Goal: Task Accomplishment & Management: Manage account settings

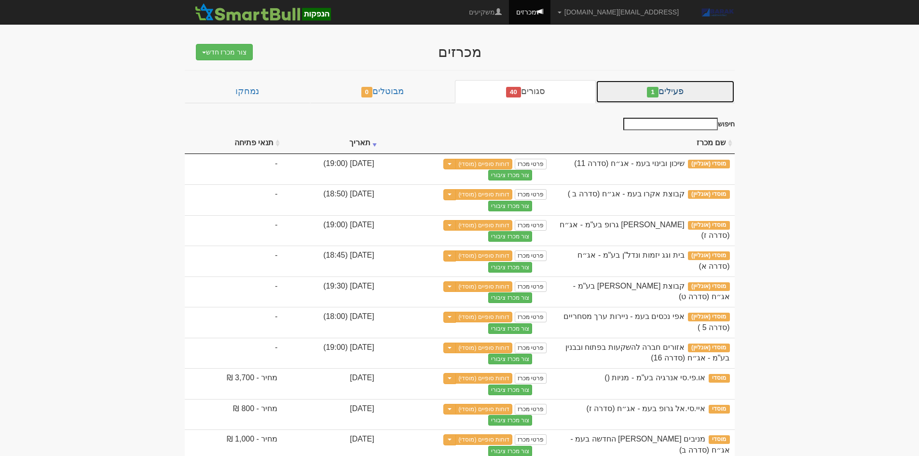
drag, startPoint x: 672, startPoint y: 92, endPoint x: 640, endPoint y: 104, distance: 34.7
click at [672, 92] on link "פעילים 1" at bounding box center [665, 91] width 138 height 23
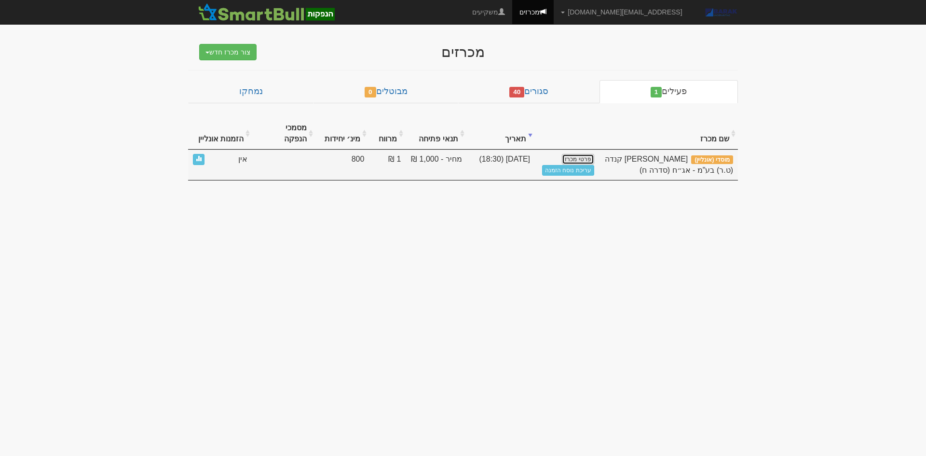
click at [586, 154] on link "פרטי מכרז" at bounding box center [578, 159] width 32 height 11
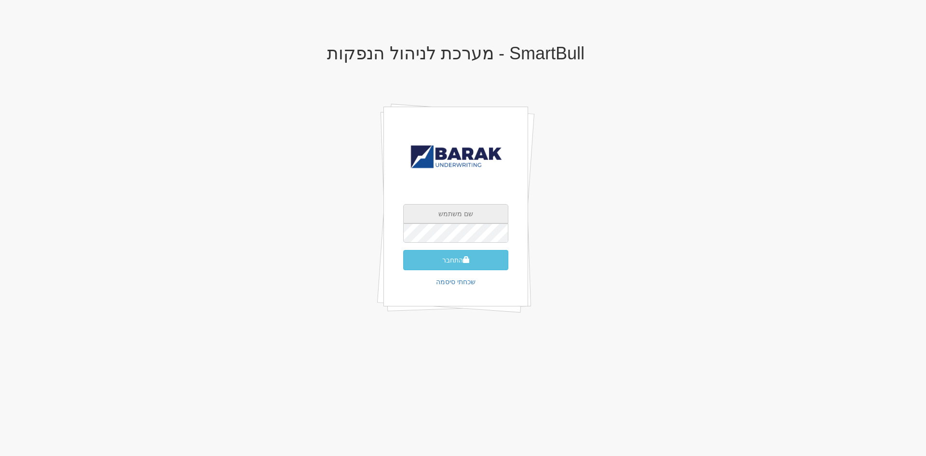
type input "[EMAIL_ADDRESS][DOMAIN_NAME]"
click at [471, 271] on div "AlonHo@barak-capital.co.il התחבר שכחתי סיסמה" at bounding box center [456, 207] width 145 height 200
click at [484, 253] on button "התחבר" at bounding box center [455, 260] width 105 height 20
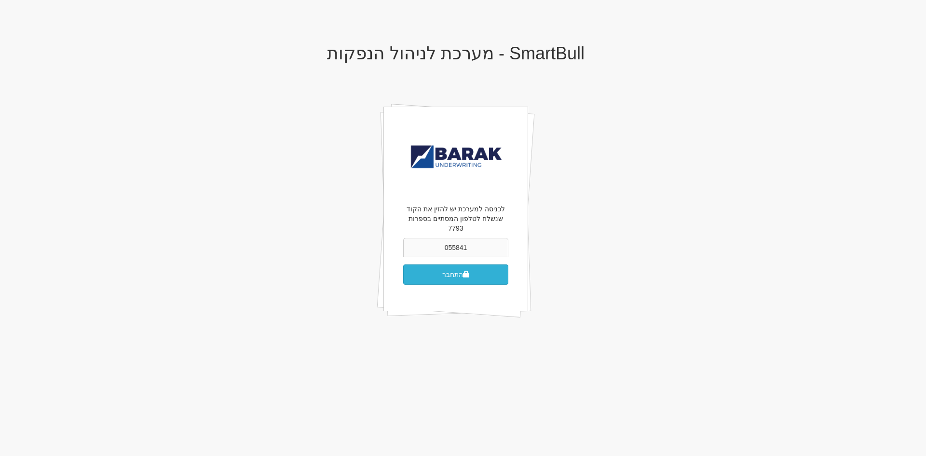
type input "055841"
click at [440, 264] on button "התחבר" at bounding box center [455, 274] width 105 height 20
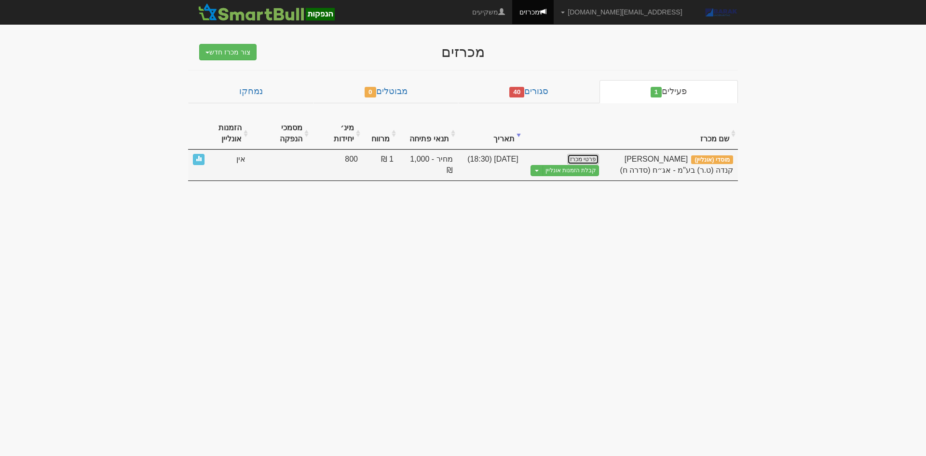
click at [593, 161] on link "פרטי מכרז" at bounding box center [583, 159] width 32 height 11
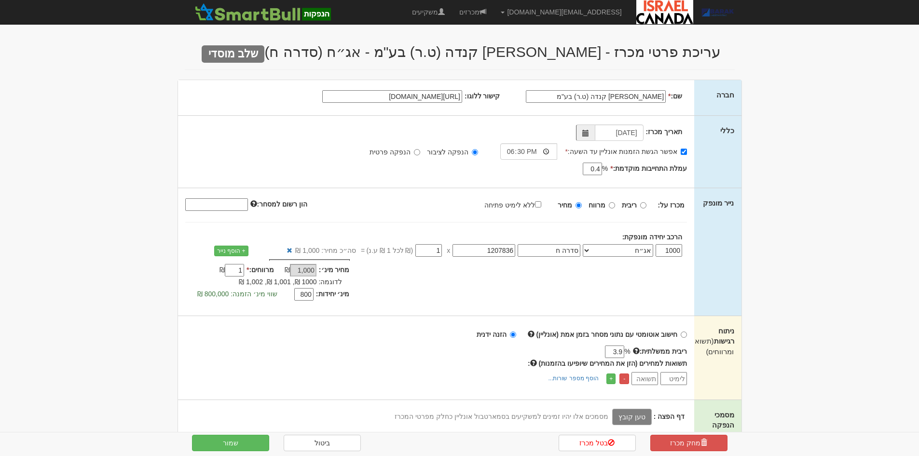
click at [641, 419] on label "טען קובץ" at bounding box center [632, 417] width 40 height 16
click at [610, 419] on input "טען קובץ" at bounding box center [610, 416] width 0 height 11
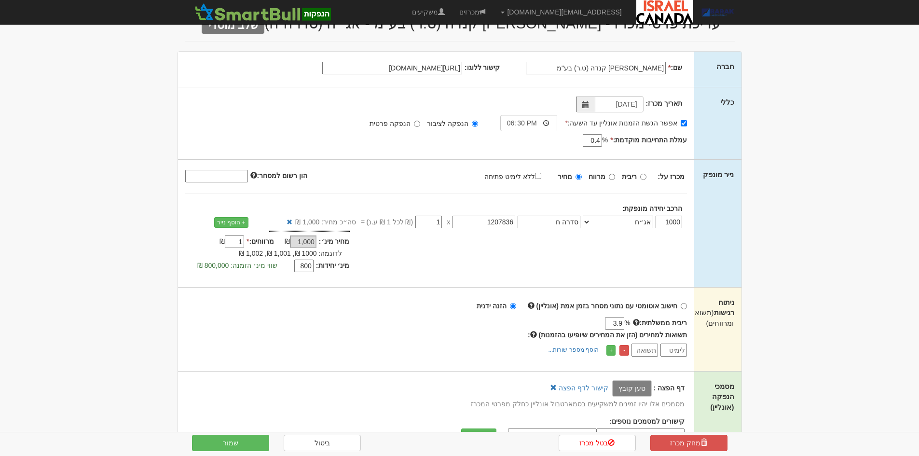
scroll to position [48, 0]
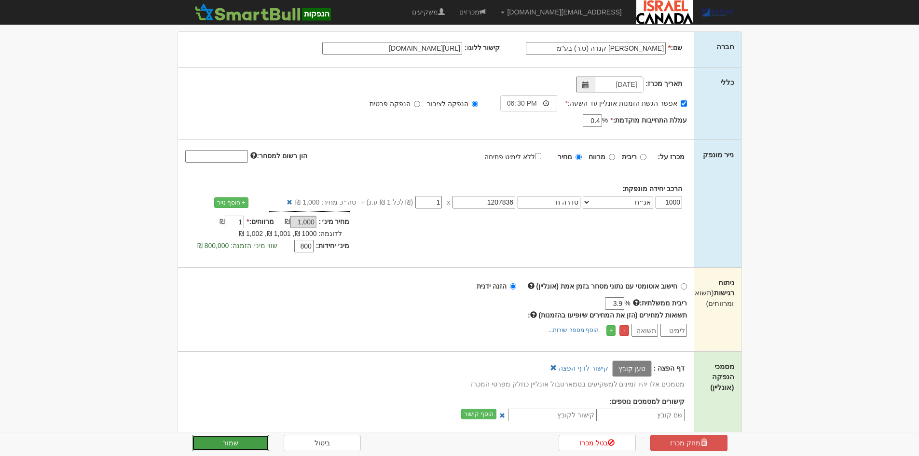
click at [247, 438] on button "שמור" at bounding box center [230, 443] width 77 height 16
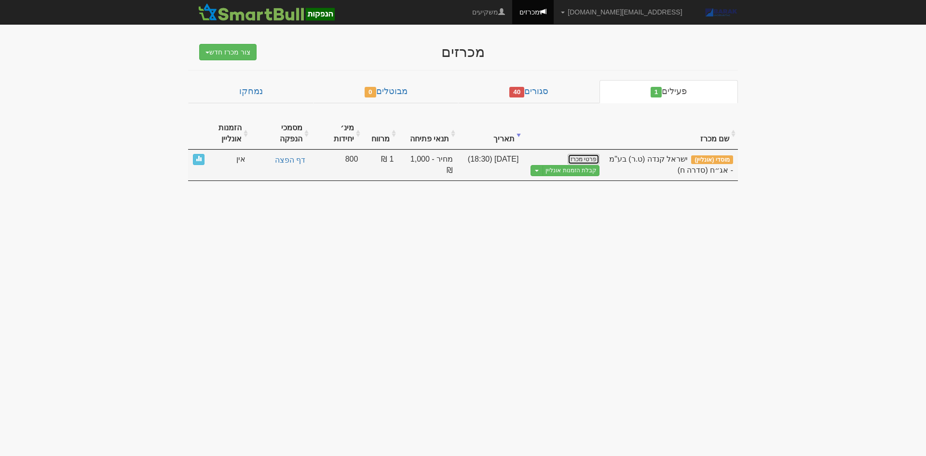
click at [580, 156] on link "פרטי מכרז" at bounding box center [584, 159] width 32 height 11
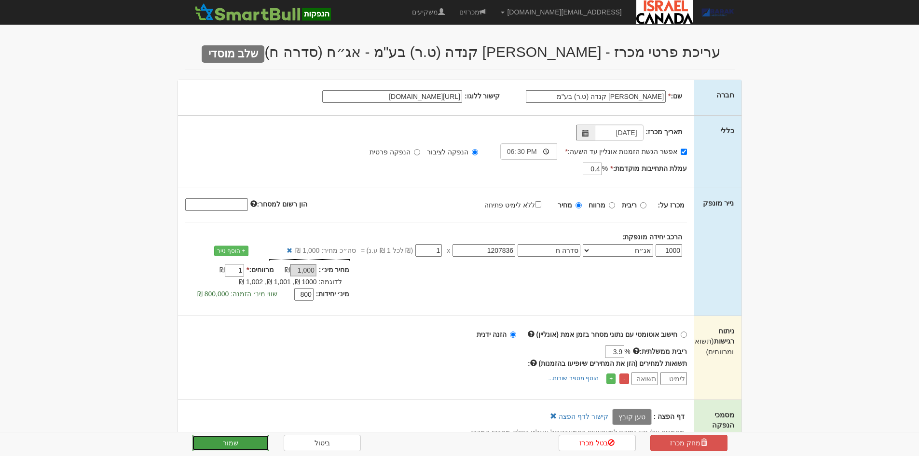
click at [228, 448] on button "שמור" at bounding box center [230, 443] width 77 height 16
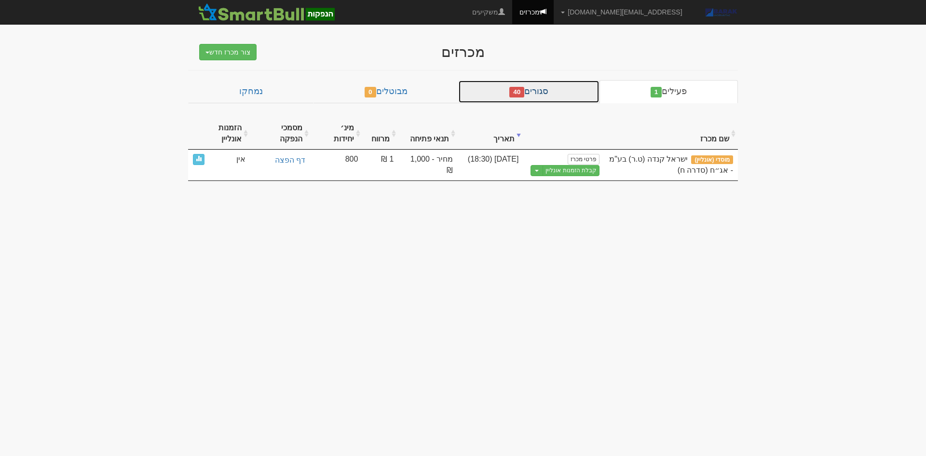
click at [552, 94] on link "סגורים 40" at bounding box center [528, 91] width 141 height 23
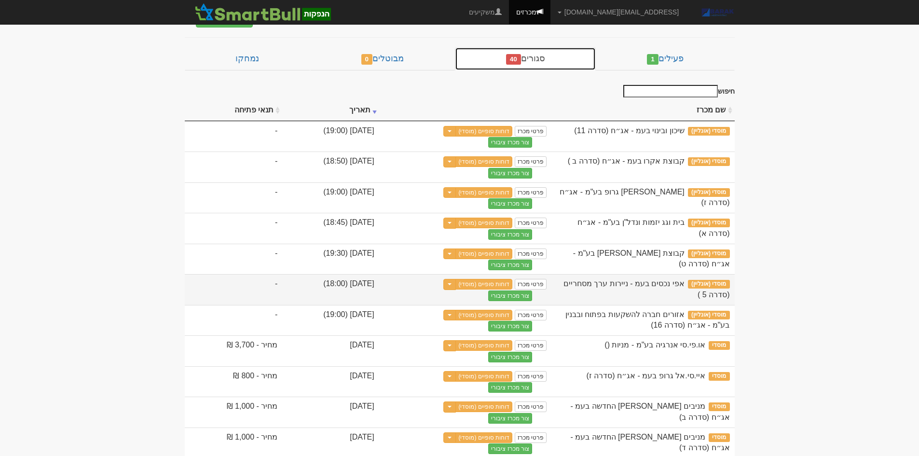
scroll to position [96, 0]
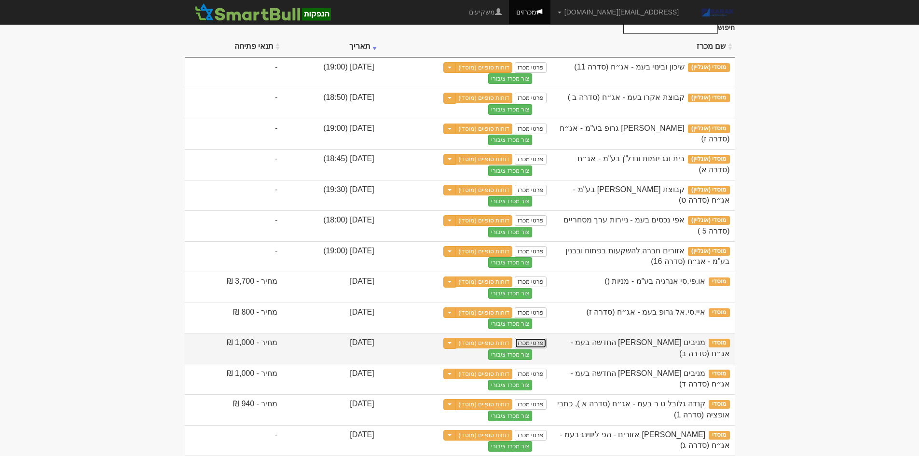
click at [547, 338] on link "פרטי מכרז" at bounding box center [531, 343] width 32 height 11
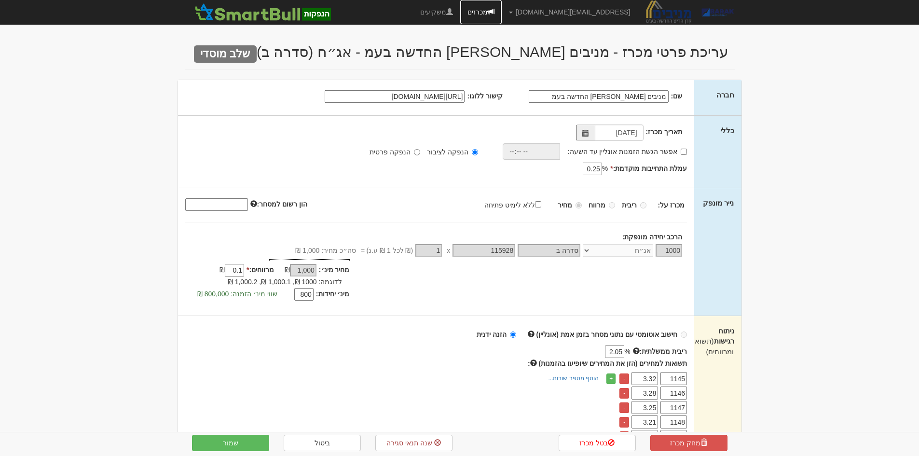
click at [502, 11] on link "מכרזים" at bounding box center [480, 12] width 41 height 24
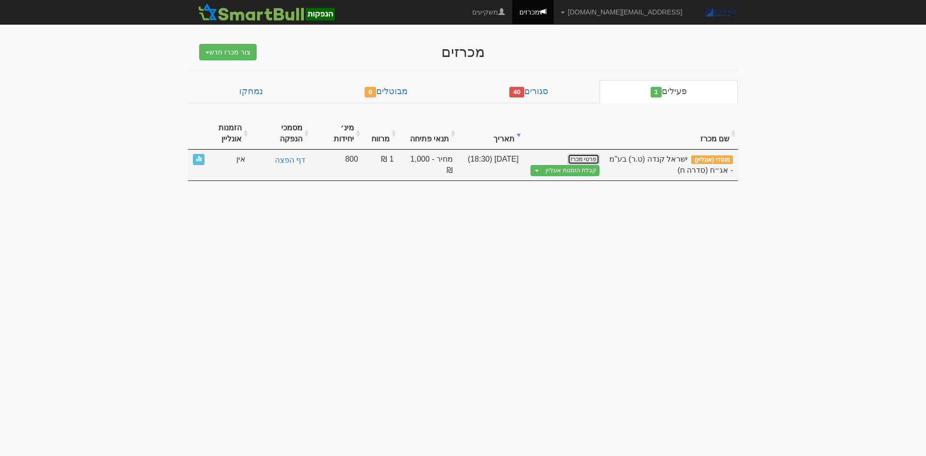
click at [583, 156] on link "פרטי מכרז" at bounding box center [584, 159] width 32 height 11
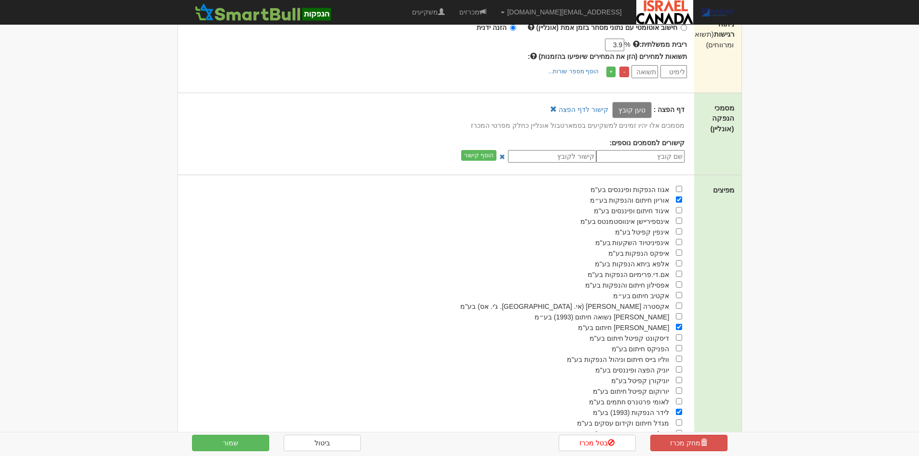
scroll to position [181, 0]
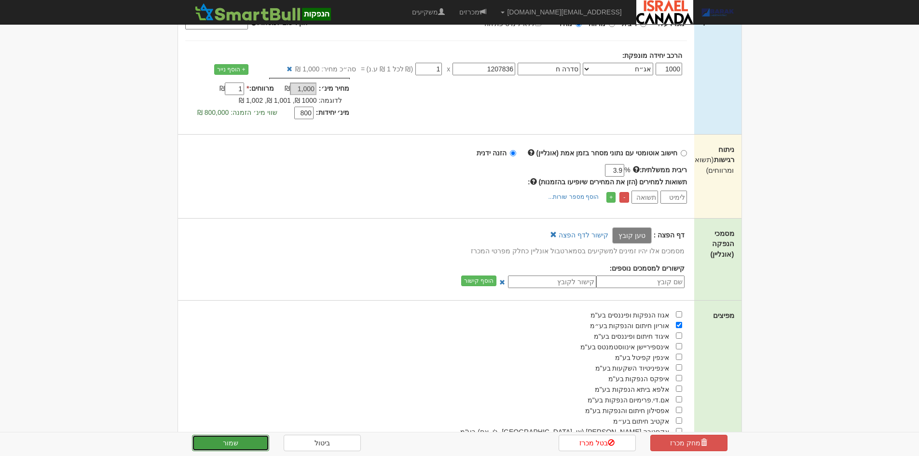
click at [251, 440] on button "שמור" at bounding box center [230, 443] width 77 height 16
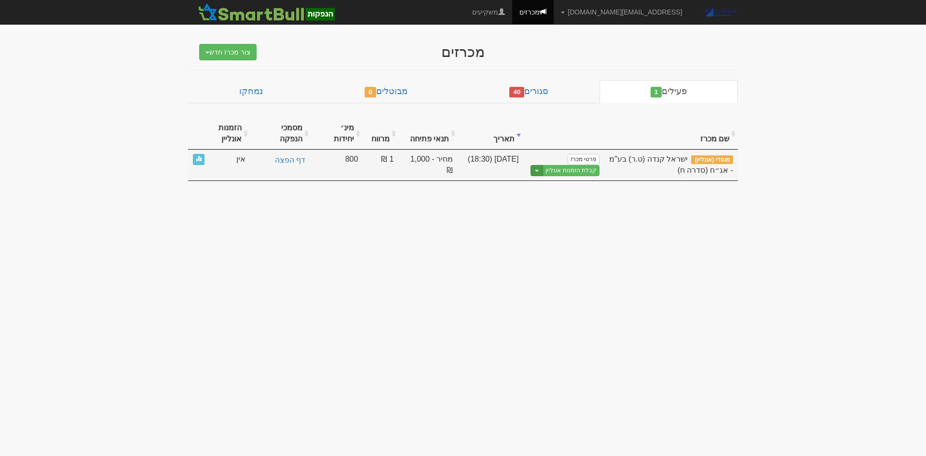
click at [538, 170] on span "button" at bounding box center [537, 171] width 4 height 2
click at [542, 188] on link "הצג טופס הזמנה לדוגמה" at bounding box center [553, 186] width 92 height 13
click at [569, 173] on link "קבלת הזמנות אונליין" at bounding box center [571, 170] width 57 height 11
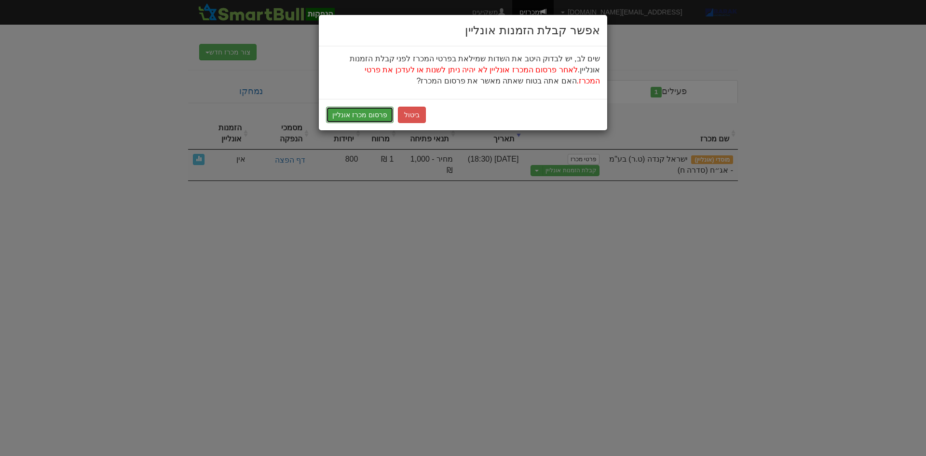
click at [354, 110] on button "פרסום מכרז אונליין" at bounding box center [360, 115] width 68 height 16
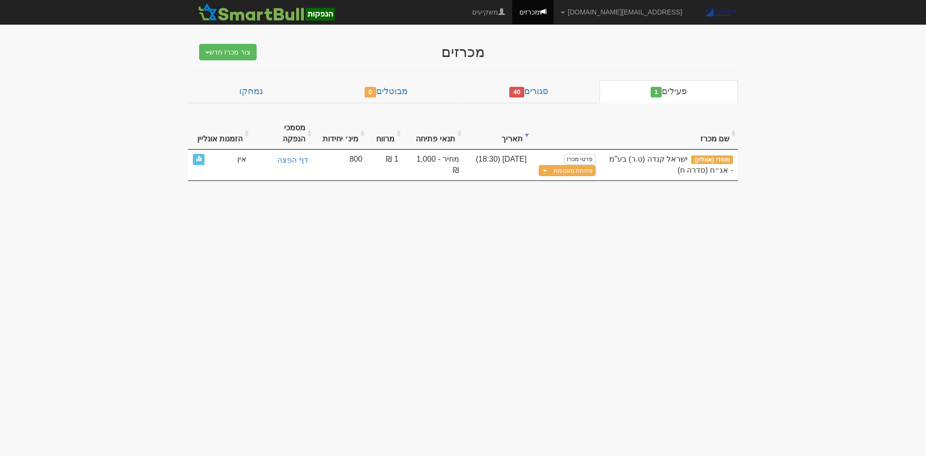
click at [398, 267] on body "[EMAIL_ADDRESS][DOMAIN_NAME] הגדרות חשבונות הנפקה תבניות הודעות קיבול X" at bounding box center [463, 228] width 926 height 456
drag, startPoint x: 228, startPoint y: 205, endPoint x: 815, endPoint y: 76, distance: 600.7
click at [810, 76] on body "[EMAIL_ADDRESS][DOMAIN_NAME] הגדרות חשבונות הנפקה תבניות הודעות קיבול X" at bounding box center [463, 228] width 926 height 456
click at [815, 75] on body "[EMAIL_ADDRESS][DOMAIN_NAME] הגדרות חשבונות הנפקה תבניות הודעות קיבול X" at bounding box center [463, 228] width 926 height 456
drag, startPoint x: 839, startPoint y: 74, endPoint x: 569, endPoint y: 252, distance: 323.5
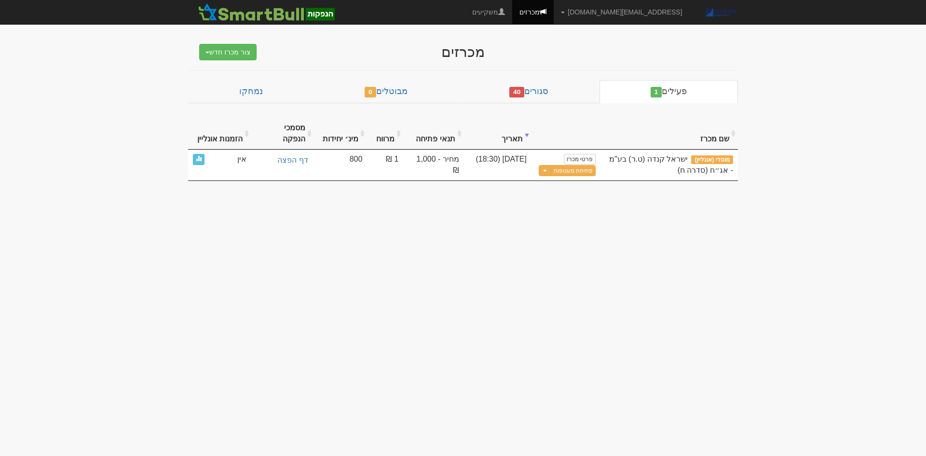
click at [569, 252] on body "[EMAIL_ADDRESS][DOMAIN_NAME] הגדרות חשבונות הנפקה תבניות הודעות קיבול X" at bounding box center [463, 228] width 926 height 456
drag, startPoint x: 602, startPoint y: 220, endPoint x: 787, endPoint y: 103, distance: 219.5
click at [754, 114] on body "[EMAIL_ADDRESS][DOMAIN_NAME] הגדרות חשבונות הנפקה תבניות הודעות קיבול X" at bounding box center [463, 228] width 926 height 456
click at [809, 81] on body "[EMAIL_ADDRESS][DOMAIN_NAME] הגדרות חשבונות הנפקה תבניות הודעות קיבול X" at bounding box center [463, 228] width 926 height 456
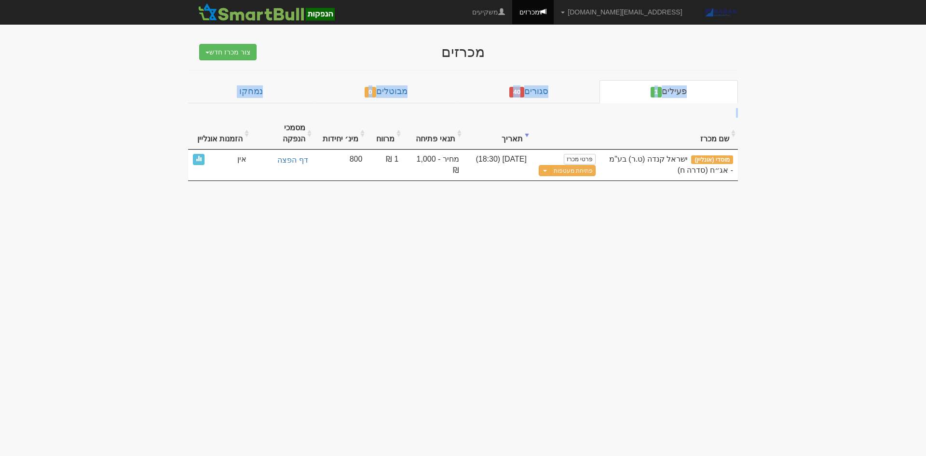
drag, startPoint x: 816, startPoint y: 66, endPoint x: 704, endPoint y: 197, distance: 172.5
click at [704, 197] on body "[EMAIL_ADDRESS][DOMAIN_NAME] הגדרות חשבונות הנפקה תבניות הודעות קיבול X" at bounding box center [463, 228] width 926 height 456
click at [703, 198] on body "[EMAIL_ADDRESS][DOMAIN_NAME] הגדרות חשבונות הנפקה תבניות הודעות קיבול X" at bounding box center [463, 228] width 926 height 456
drag, startPoint x: 781, startPoint y: 120, endPoint x: 801, endPoint y: 88, distance: 37.5
click at [799, 91] on body "[EMAIL_ADDRESS][DOMAIN_NAME] הגדרות חשבונות הנפקה תבניות הודעות קיבול X" at bounding box center [463, 228] width 926 height 456
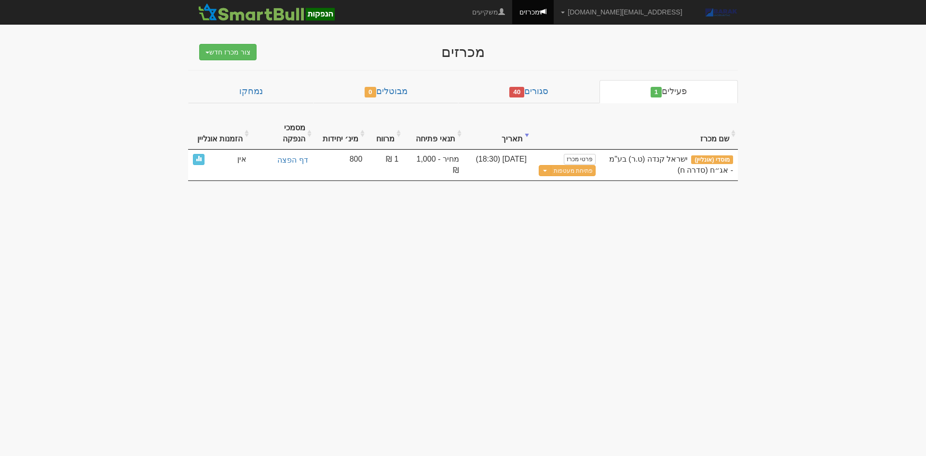
click at [801, 88] on body "[EMAIL_ADDRESS][DOMAIN_NAME] הגדרות חשבונות הנפקה תבניות הודעות קיבול X" at bounding box center [463, 228] width 926 height 456
drag, startPoint x: 802, startPoint y: 86, endPoint x: 700, endPoint y: 215, distance: 164.1
click at [700, 215] on body "[EMAIL_ADDRESS][DOMAIN_NAME] הגדרות חשבונות הנפקה תבניות הודעות קיבול X" at bounding box center [463, 228] width 926 height 456
drag, startPoint x: 700, startPoint y: 213, endPoint x: 789, endPoint y: 104, distance: 140.3
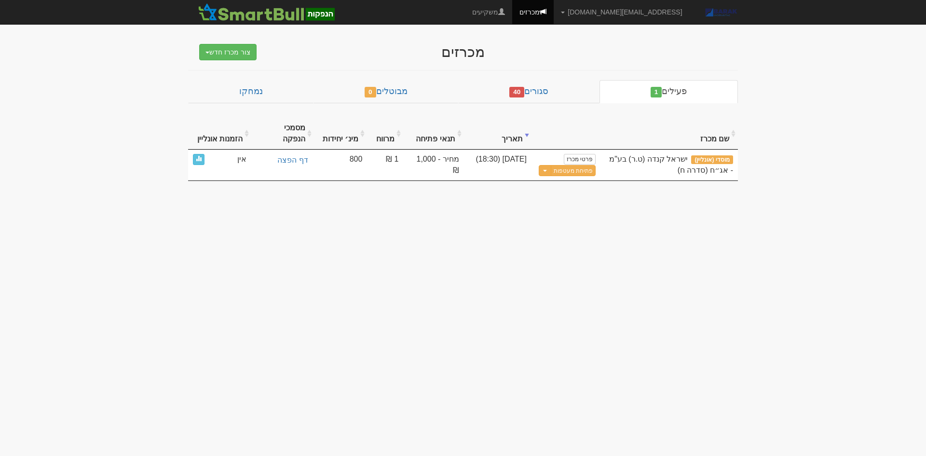
click at [784, 111] on body "[EMAIL_ADDRESS][DOMAIN_NAME] הגדרות חשבונות הנפקה תבניות הודעות קיבול X" at bounding box center [463, 228] width 926 height 456
click at [789, 104] on body "[EMAIL_ADDRESS][DOMAIN_NAME] הגדרות חשבונות הנפקה תבניות הודעות קיבול X" at bounding box center [463, 228] width 926 height 456
drag, startPoint x: 798, startPoint y: 76, endPoint x: 738, endPoint y: 172, distance: 113.5
click at [738, 172] on body "[EMAIL_ADDRESS][DOMAIN_NAME] הגדרות חשבונות הנפקה תבניות הודעות קיבול X" at bounding box center [463, 228] width 926 height 456
click at [734, 179] on body "[EMAIL_ADDRESS][DOMAIN_NAME] הגדרות חשבונות הנפקה תבניות הודעות קיבול X" at bounding box center [463, 228] width 926 height 456
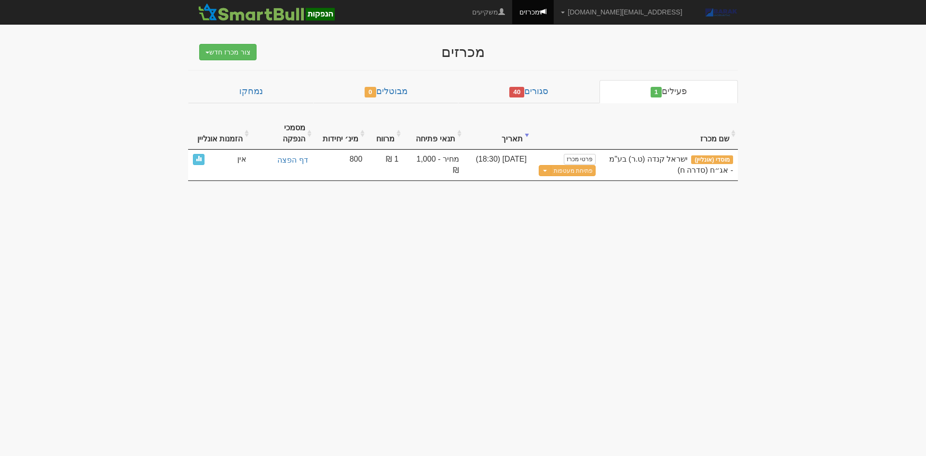
click at [716, 204] on body "[EMAIL_ADDRESS][DOMAIN_NAME] הגדרות חשבונות הנפקה תבניות הודעות קיבול X" at bounding box center [463, 228] width 926 height 456
drag, startPoint x: 676, startPoint y: 221, endPoint x: 699, endPoint y: 212, distance: 25.1
click at [676, 221] on body "[EMAIL_ADDRESS][DOMAIN_NAME] הגדרות חשבונות הנפקה תבניות הודעות קיבול X" at bounding box center [463, 228] width 926 height 456
drag, startPoint x: 699, startPoint y: 212, endPoint x: 789, endPoint y: 74, distance: 164.6
click at [784, 78] on body "[EMAIL_ADDRESS][DOMAIN_NAME] הגדרות חשבונות הנפקה תבניות הודעות קיבול X" at bounding box center [463, 228] width 926 height 456
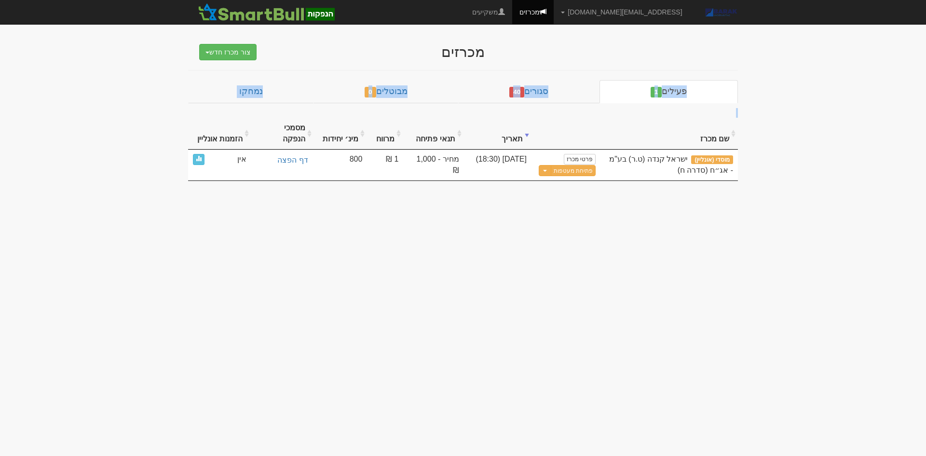
drag, startPoint x: 805, startPoint y: 56, endPoint x: 708, endPoint y: 212, distance: 183.7
click at [708, 212] on body "[EMAIL_ADDRESS][DOMAIN_NAME] הגדרות חשבונות הנפקה תבניות הודעות קיבול X" at bounding box center [463, 228] width 926 height 456
drag, startPoint x: 708, startPoint y: 212, endPoint x: 809, endPoint y: 75, distance: 170.8
click at [809, 75] on body "[EMAIL_ADDRESS][DOMAIN_NAME] הגדרות חשבונות הנפקה תבניות הודעות קיבול X" at bounding box center [463, 228] width 926 height 456
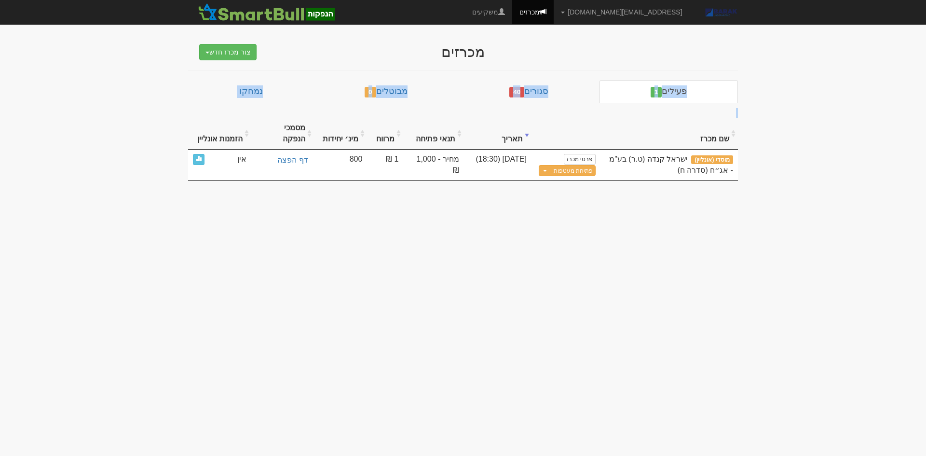
click at [809, 75] on body "[EMAIL_ADDRESS][DOMAIN_NAME] הגדרות חשבונות הנפקה תבניות הודעות קיבול X" at bounding box center [463, 228] width 926 height 456
drag, startPoint x: 809, startPoint y: 75, endPoint x: 676, endPoint y: 274, distance: 239.9
click at [676, 274] on body "[EMAIL_ADDRESS][DOMAIN_NAME] הגדרות חשבונות הנפקה תבניות הודעות קיבול X" at bounding box center [463, 228] width 926 height 456
click at [691, 233] on body "[EMAIL_ADDRESS][DOMAIN_NAME] הגדרות חשבונות הנפקה תבניות הודעות קיבול X" at bounding box center [463, 228] width 926 height 456
drag, startPoint x: 699, startPoint y: 205, endPoint x: 796, endPoint y: 70, distance: 165.8
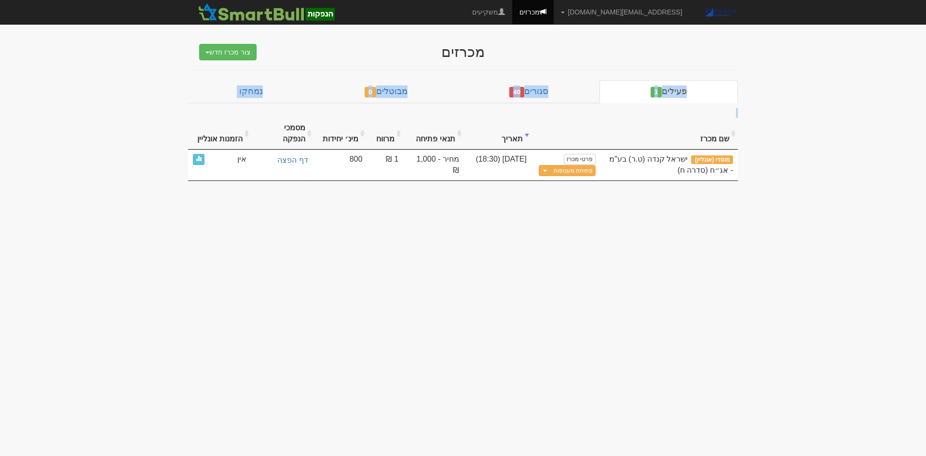
click at [779, 80] on body "[EMAIL_ADDRESS][DOMAIN_NAME] הגדרות חשבונות הנפקה תבניות הודעות קיבול X" at bounding box center [463, 228] width 926 height 456
click at [796, 70] on body "[EMAIL_ADDRESS][DOMAIN_NAME] הגדרות חשבונות הנפקה תבניות הודעות קיבול X" at bounding box center [463, 228] width 926 height 456
drag, startPoint x: 796, startPoint y: 70, endPoint x: 729, endPoint y: 209, distance: 153.6
click at [729, 209] on body "[EMAIL_ADDRESS][DOMAIN_NAME] הגדרות חשבונות הנפקה תבניות הודעות קיבול X" at bounding box center [463, 228] width 926 height 456
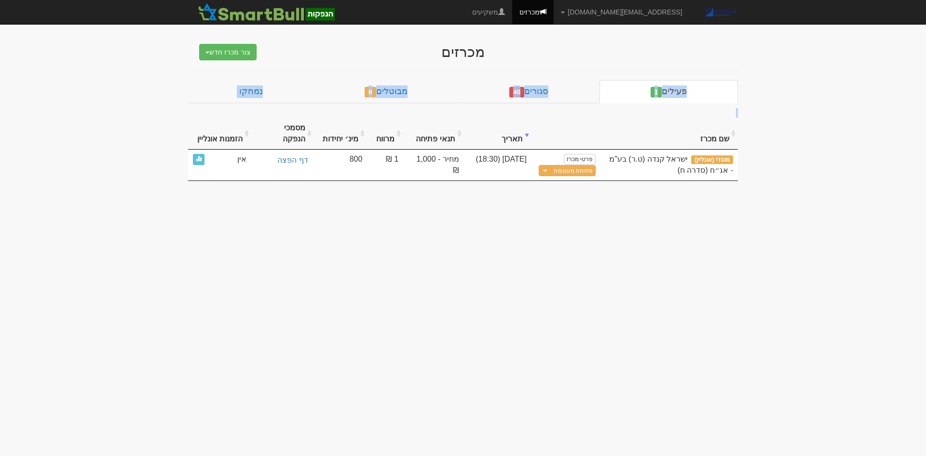
drag, startPoint x: 729, startPoint y: 209, endPoint x: 776, endPoint y: 83, distance: 133.7
click at [776, 84] on body "[EMAIL_ADDRESS][DOMAIN_NAME] הגדרות חשבונות הנפקה תבניות הודעות קיבול X" at bounding box center [463, 228] width 926 height 456
click at [777, 82] on body "[EMAIL_ADDRESS][DOMAIN_NAME] הגדרות חשבונות הנפקה תבניות הודעות קיבול X" at bounding box center [463, 228] width 926 height 456
drag, startPoint x: 779, startPoint y: 81, endPoint x: 700, endPoint y: 211, distance: 152.3
click at [701, 211] on body "[EMAIL_ADDRESS][DOMAIN_NAME] הגדרות חשבונות הנפקה תבניות הודעות קיבול X" at bounding box center [463, 228] width 926 height 456
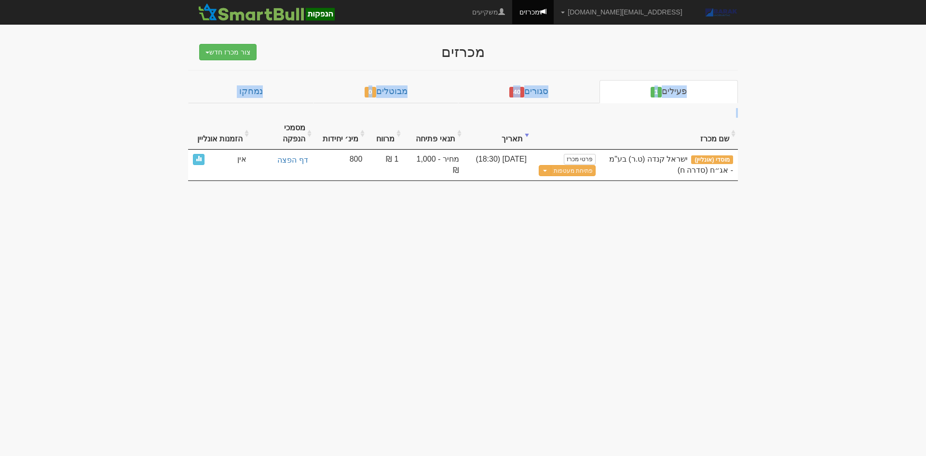
click at [697, 213] on body "[EMAIL_ADDRESS][DOMAIN_NAME] הגדרות חשבונות הנפקה תבניות הודעות קיבול X" at bounding box center [463, 228] width 926 height 456
drag, startPoint x: 725, startPoint y: 168, endPoint x: 777, endPoint y: 59, distance: 120.8
click at [777, 59] on body "[EMAIL_ADDRESS][DOMAIN_NAME] הגדרות חשבונות הנפקה תבניות הודעות קיבול X" at bounding box center [463, 228] width 926 height 456
click at [771, 69] on body "[EMAIL_ADDRESS][DOMAIN_NAME] הגדרות חשבונות הנפקה תבניות הודעות קיבול X" at bounding box center [463, 228] width 926 height 456
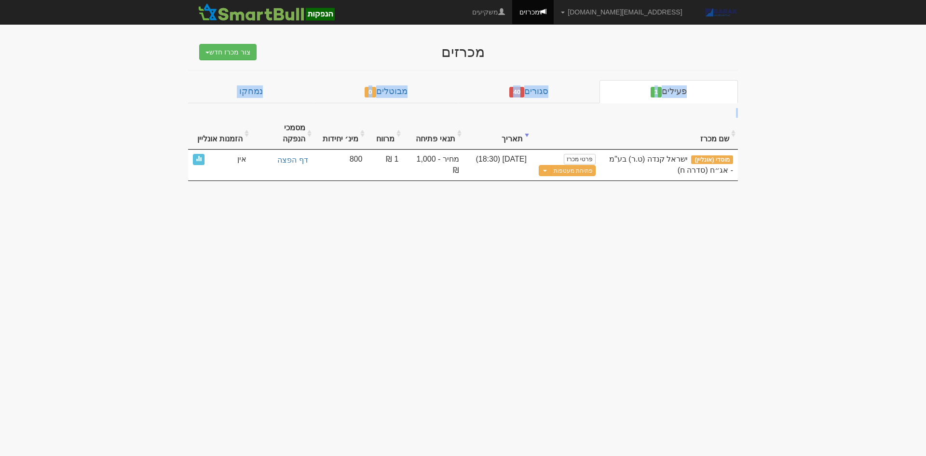
drag, startPoint x: 771, startPoint y: 69, endPoint x: 709, endPoint y: 205, distance: 149.8
click at [709, 205] on body "[EMAIL_ADDRESS][DOMAIN_NAME] הגדרות חשבונות הנפקה תבניות הודעות קיבול X" at bounding box center [463, 228] width 926 height 456
drag, startPoint x: 696, startPoint y: 220, endPoint x: 803, endPoint y: 56, distance: 196.0
click at [803, 56] on body "[EMAIL_ADDRESS][DOMAIN_NAME] הגדרות חשבונות הנפקה תבניות הודעות קיבול X" at bounding box center [463, 228] width 926 height 456
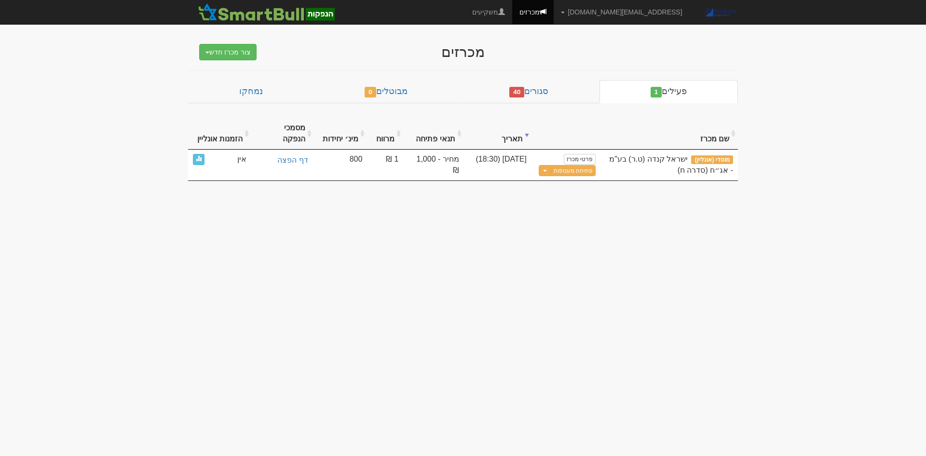
drag, startPoint x: 803, startPoint y: 56, endPoint x: 762, endPoint y: 151, distance: 103.1
click at [803, 55] on body "[EMAIL_ADDRESS][DOMAIN_NAME] הגדרות חשבונות הנפקה תבניות הודעות קיבול X" at bounding box center [463, 228] width 926 height 456
drag, startPoint x: 762, startPoint y: 151, endPoint x: 720, endPoint y: 224, distance: 84.5
click at [720, 224] on body "[EMAIL_ADDRESS][DOMAIN_NAME] הגדרות חשבונות הנפקה תבניות הודעות קיבול X" at bounding box center [463, 228] width 926 height 456
click at [729, 197] on body "[EMAIL_ADDRESS][DOMAIN_NAME] הגדרות חשבונות הנפקה תבניות הודעות קיבול X" at bounding box center [463, 228] width 926 height 456
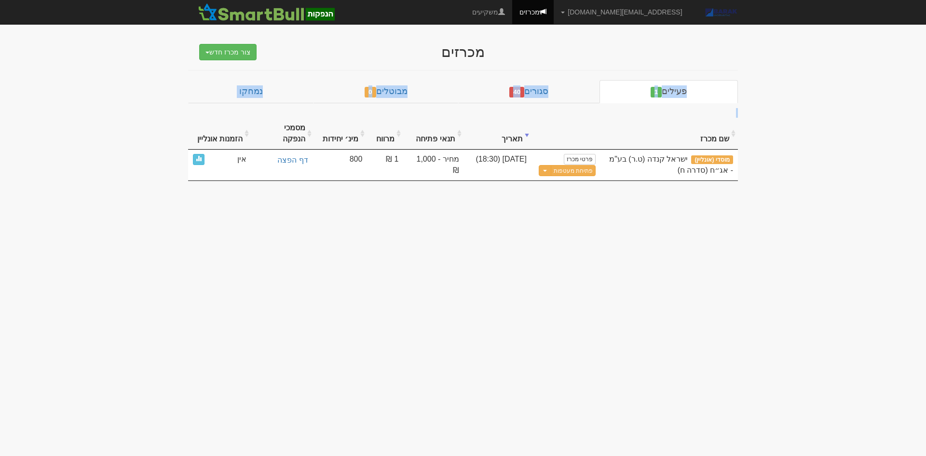
drag, startPoint x: 717, startPoint y: 195, endPoint x: 778, endPoint y: 64, distance: 145.0
click at [778, 64] on body "[EMAIL_ADDRESS][DOMAIN_NAME] הגדרות חשבונות הנפקה תבניות הודעות קיבול X" at bounding box center [463, 228] width 926 height 456
